Goal: Find specific page/section: Find specific page/section

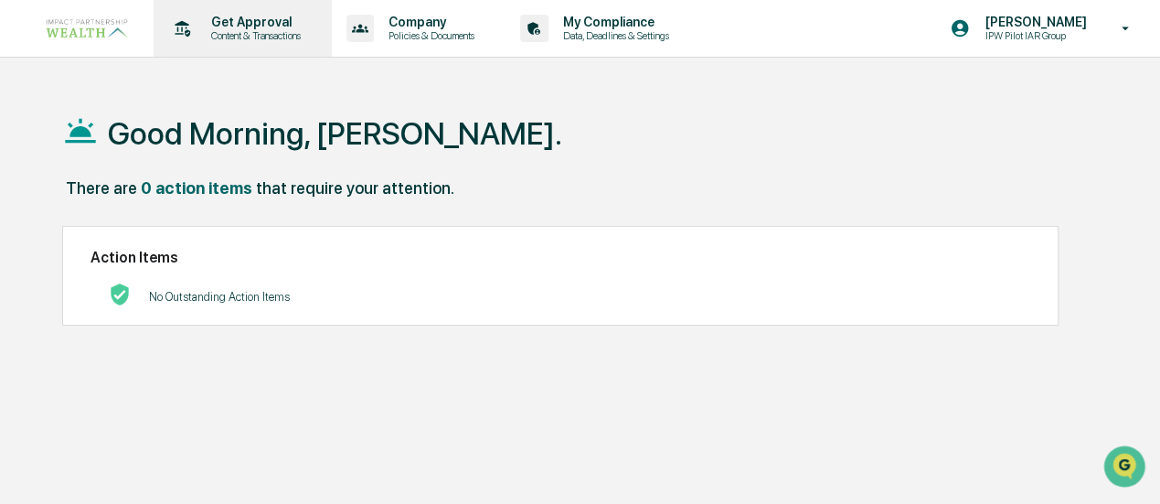
click at [263, 26] on p "Get Approval" at bounding box center [253, 22] width 113 height 15
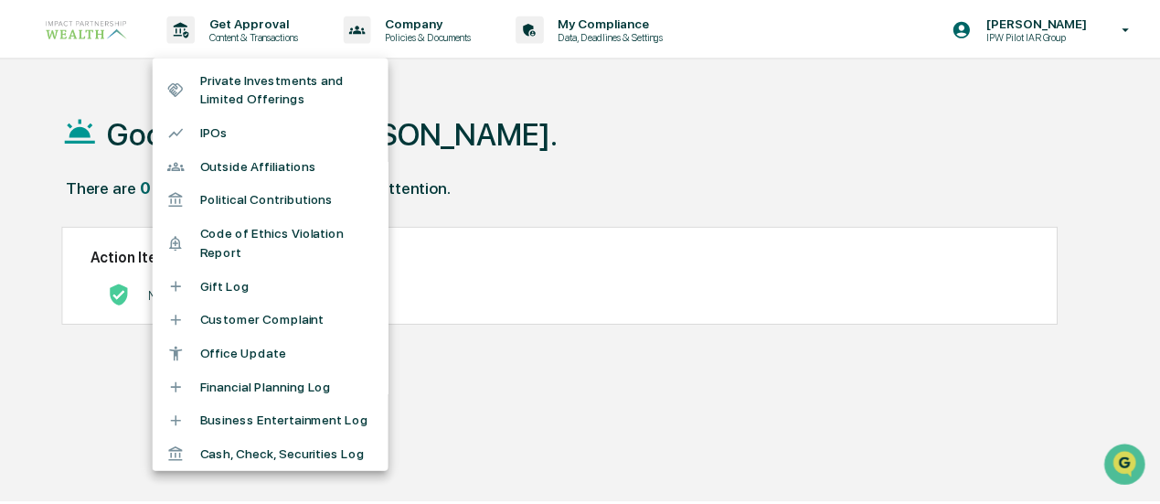
scroll to position [171, 0]
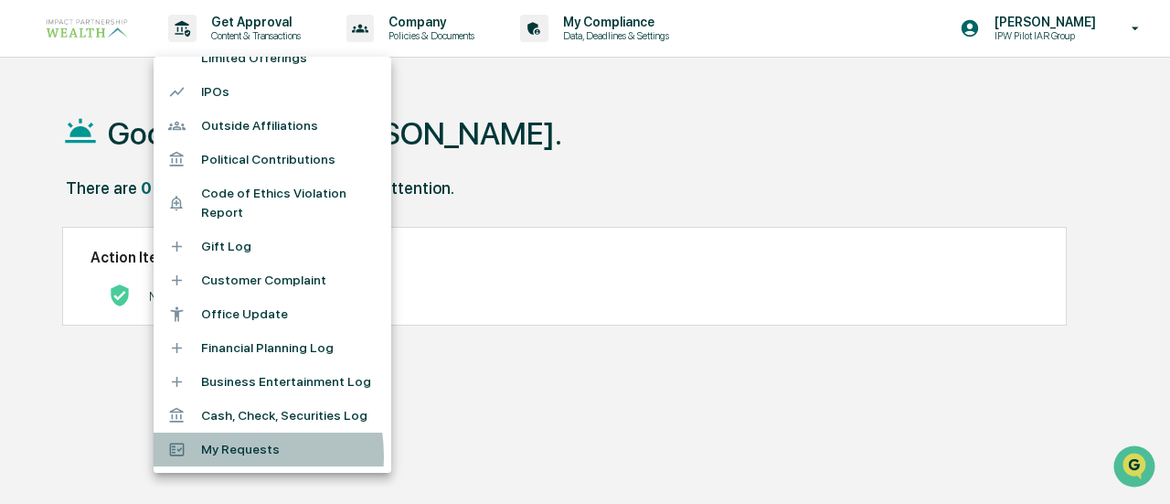
click at [227, 454] on li "My Requests" at bounding box center [273, 450] width 238 height 34
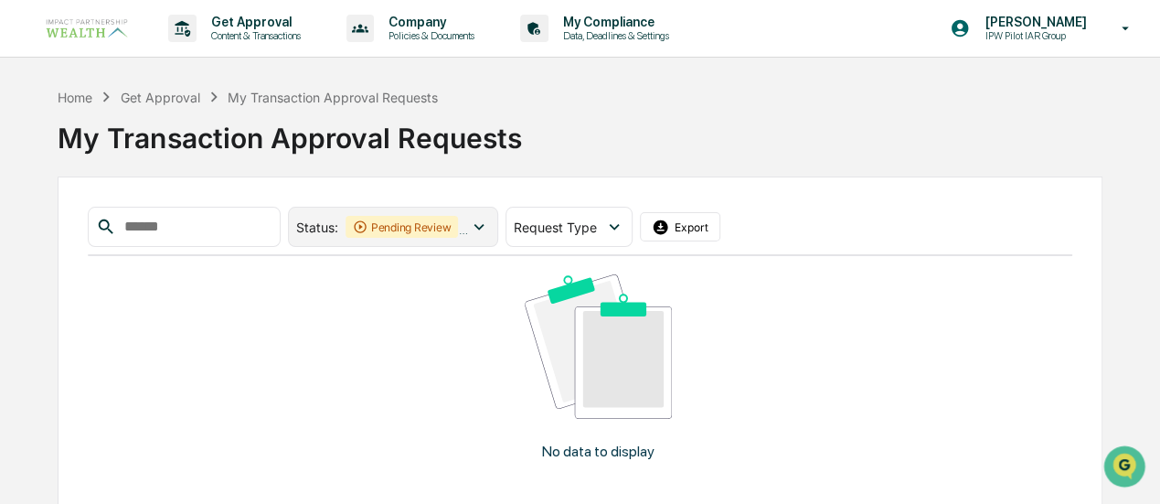
click at [415, 225] on div "Pending Review" at bounding box center [402, 227] width 113 height 22
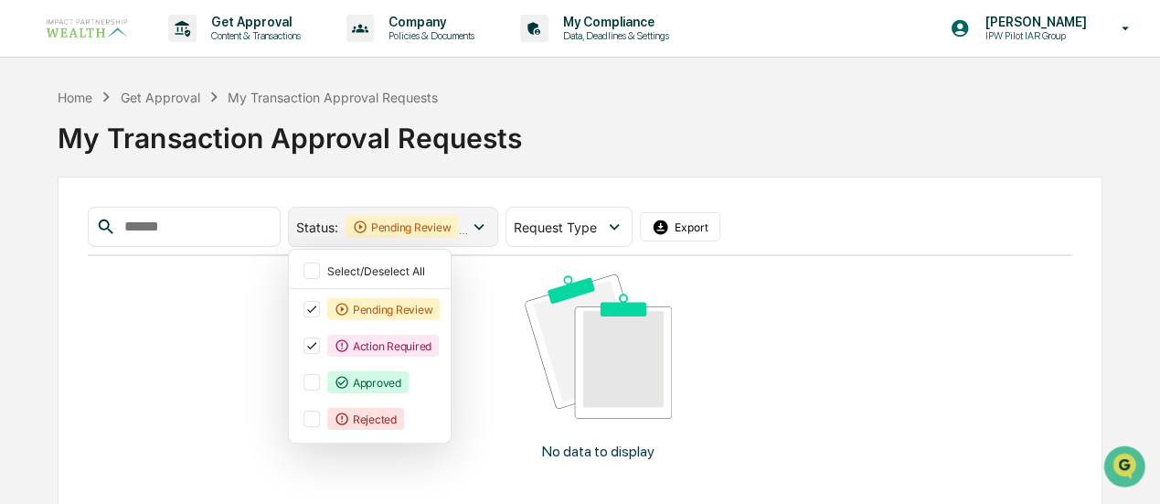
click at [415, 226] on div "Pending Review" at bounding box center [402, 227] width 113 height 22
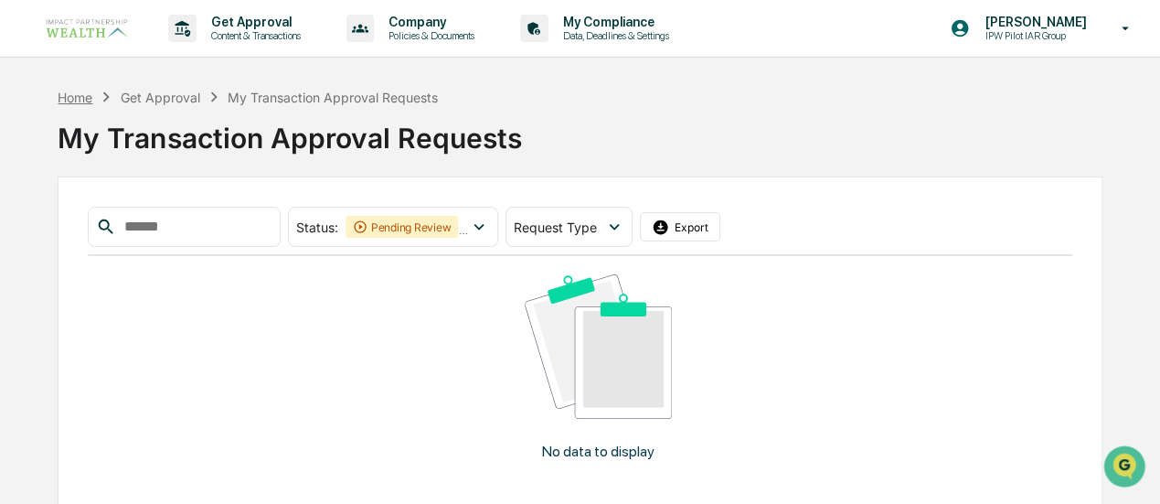
click at [68, 101] on div "Home" at bounding box center [75, 98] width 35 height 16
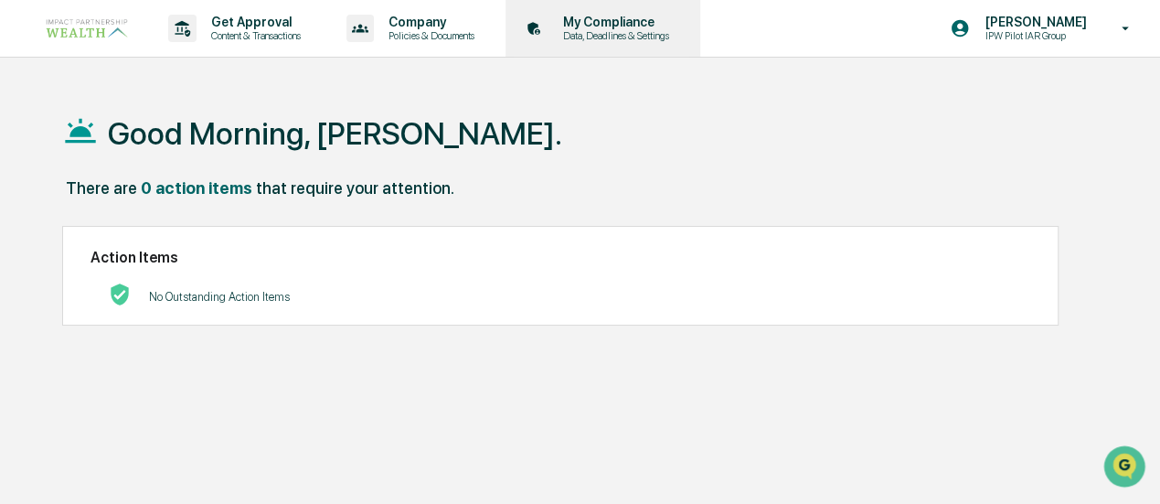
click at [636, 19] on p "My Compliance" at bounding box center [614, 22] width 130 height 15
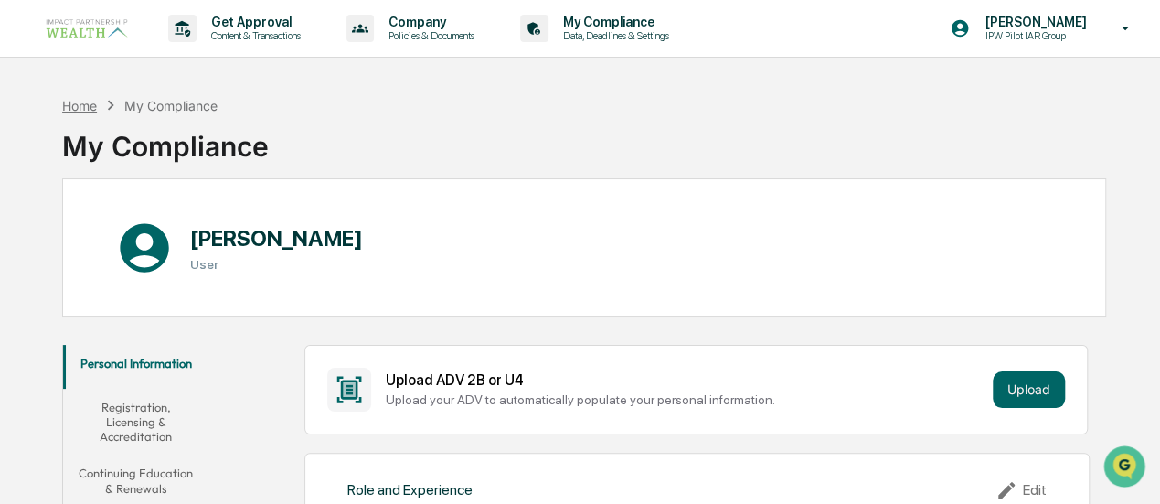
click at [90, 105] on div "Home" at bounding box center [79, 106] width 35 height 16
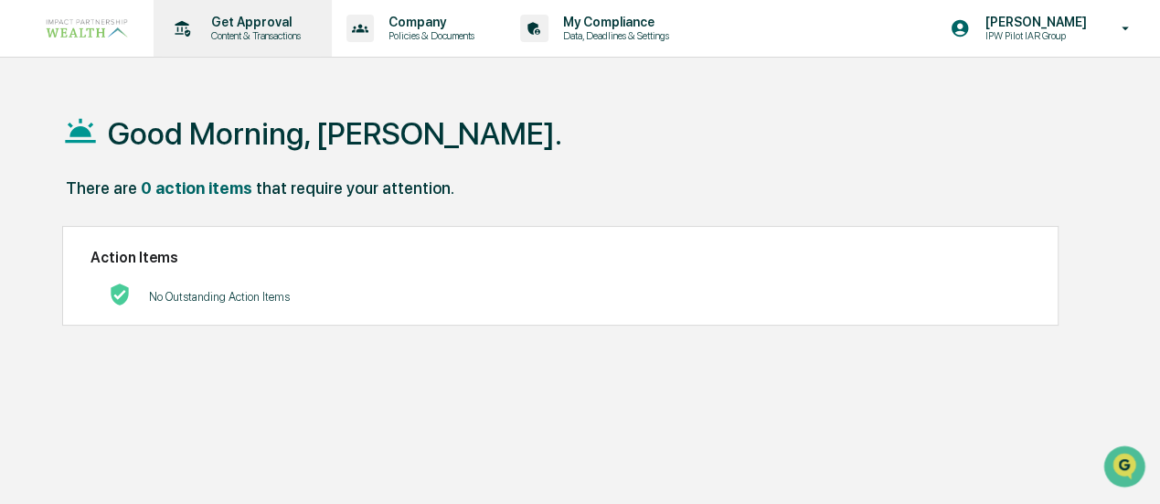
click at [226, 21] on p "Get Approval" at bounding box center [253, 22] width 113 height 15
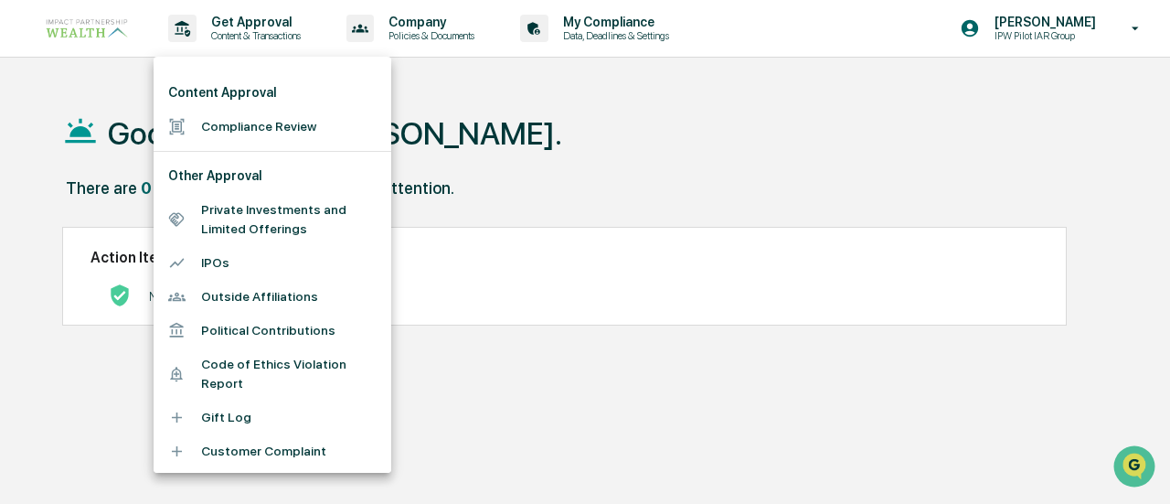
click at [247, 118] on li "Compliance Review" at bounding box center [273, 127] width 238 height 34
